Goal: Information Seeking & Learning: Learn about a topic

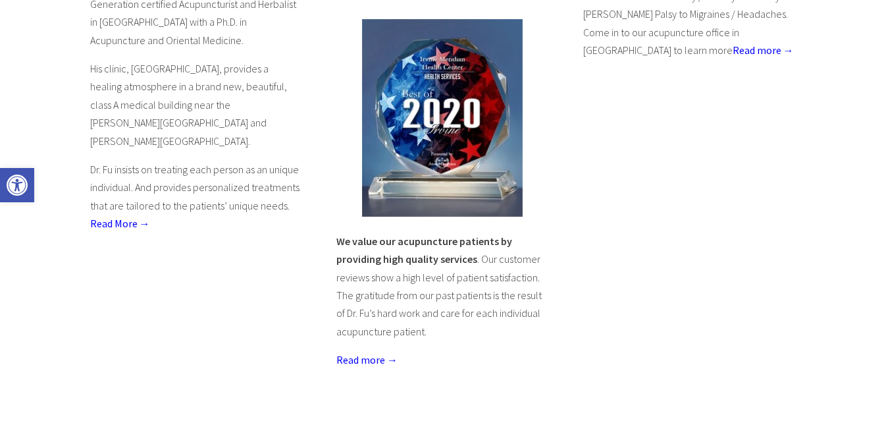
scroll to position [724, 0]
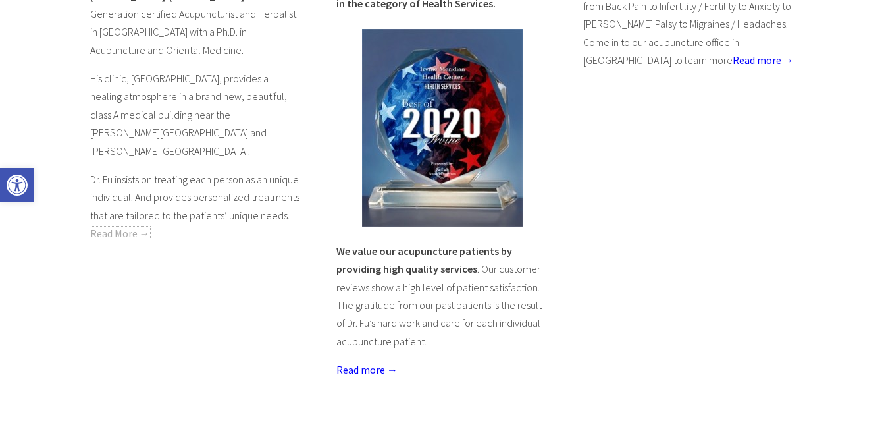
click at [134, 226] on link "Read More →" at bounding box center [120, 232] width 60 height 13
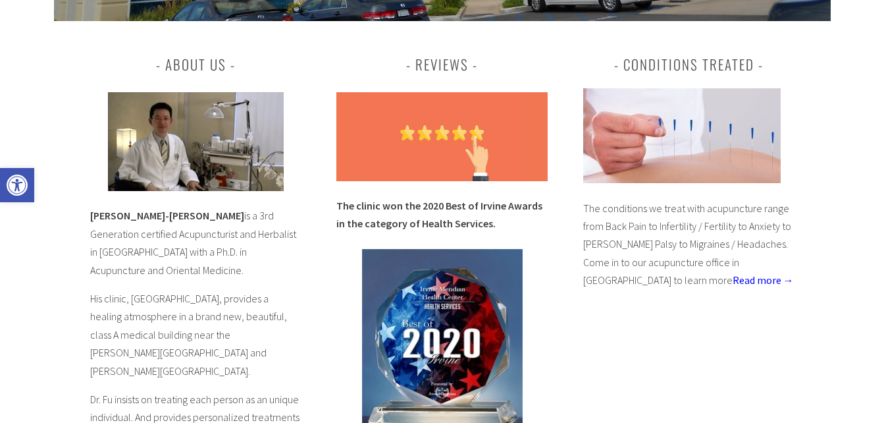
scroll to position [527, 0]
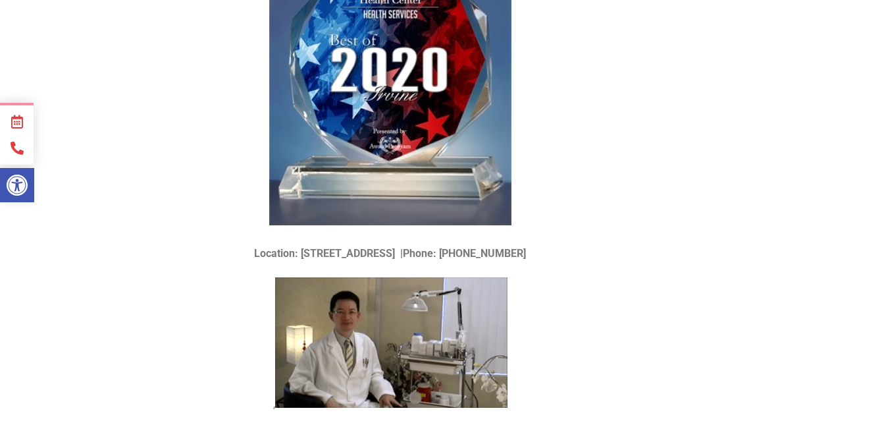
scroll to position [395, 0]
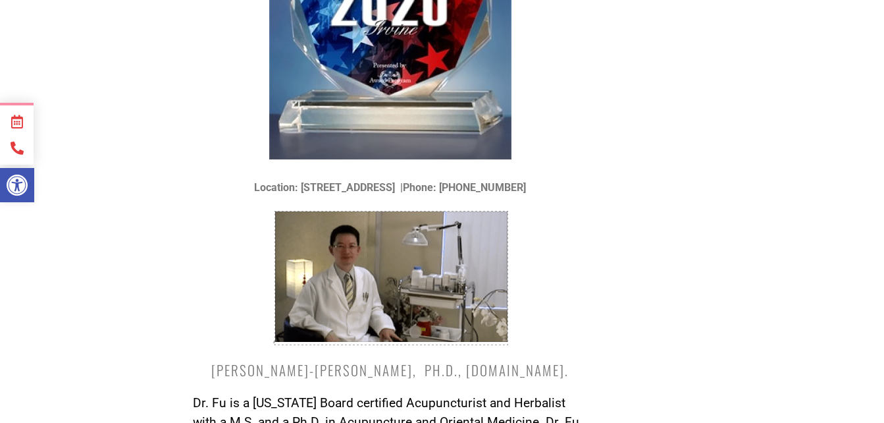
click at [365, 242] on img at bounding box center [391, 276] width 232 height 130
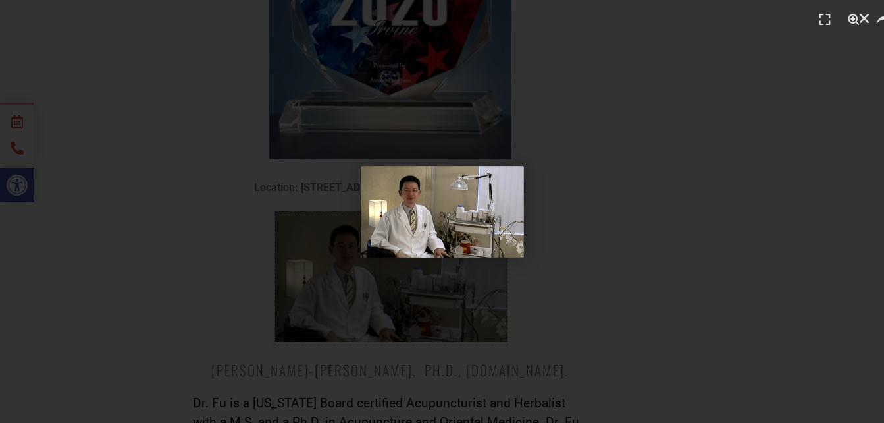
click at [444, 208] on img "1 / 1" at bounding box center [442, 211] width 163 height 91
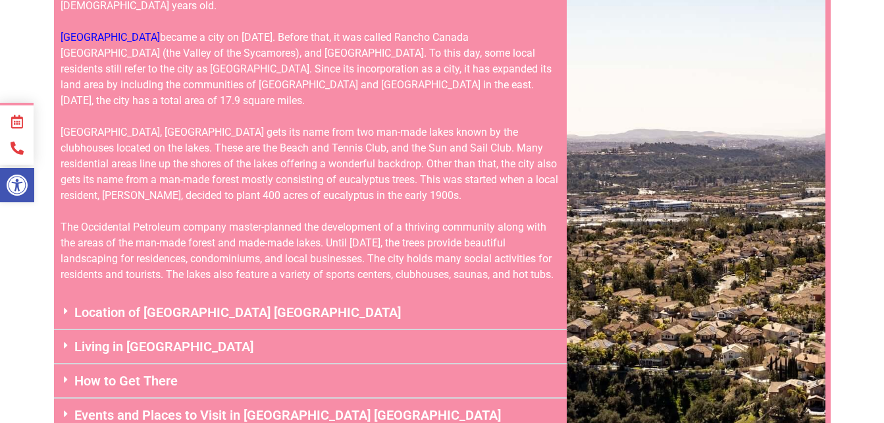
scroll to position [3291, 0]
